Goal: Task Accomplishment & Management: Complete application form

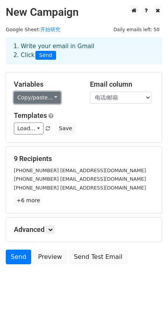
click at [50, 99] on link "Copy/paste..." at bounding box center [37, 98] width 47 height 12
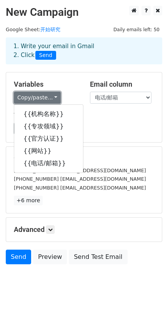
click at [50, 99] on link "Copy/paste..." at bounding box center [37, 98] width 47 height 12
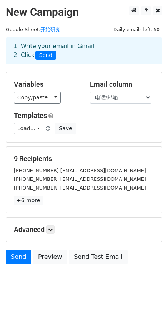
click at [111, 132] on div "Load... No templates saved Save" at bounding box center [84, 129] width 152 height 12
click at [146, 99] on select "机构名称 专攻领域 官方认证 网站 电话/邮箱" at bounding box center [121, 98] width 62 height 12
click at [90, 92] on select "机构名称 专攻领域 官方认证 网站 电话/邮箱" at bounding box center [121, 98] width 62 height 12
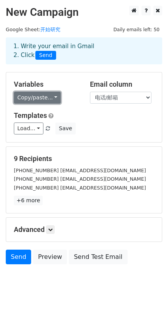
drag, startPoint x: 40, startPoint y: 112, endPoint x: 44, endPoint y: 102, distance: 11.2
click at [44, 102] on link "Copy/paste..." at bounding box center [37, 98] width 47 height 12
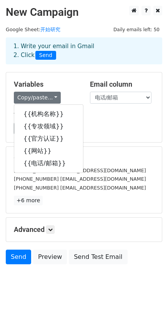
click at [95, 141] on div "Variables Copy/paste... {{机构名称}} {{专攻领域}} {{官方认证}} {{网站}} {{电话/邮箱}} Email colum…" at bounding box center [84, 107] width 156 height 70
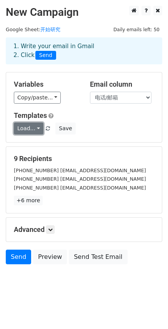
click at [37, 130] on link "Load..." at bounding box center [29, 129] width 30 height 12
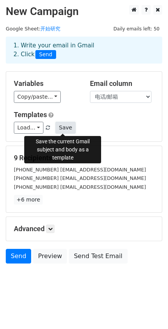
click at [63, 126] on button "Save" at bounding box center [65, 128] width 20 height 12
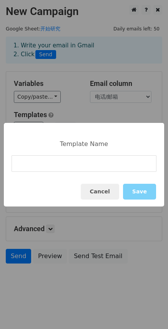
click at [86, 168] on input at bounding box center [84, 163] width 145 height 17
type input "1"
click at [149, 191] on button "Save" at bounding box center [139, 192] width 33 height 16
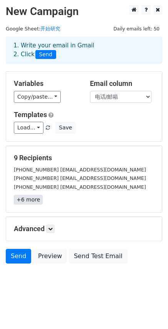
click at [30, 200] on link "+6 more" at bounding box center [28, 200] width 29 height 10
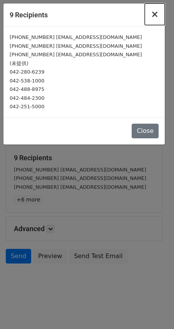
click at [155, 17] on span "×" at bounding box center [155, 14] width 8 height 11
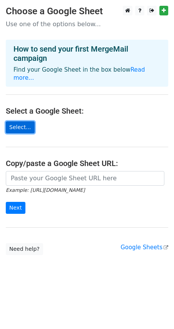
click at [18, 128] on link "Select..." at bounding box center [20, 127] width 29 height 12
